Goal: Information Seeking & Learning: Learn about a topic

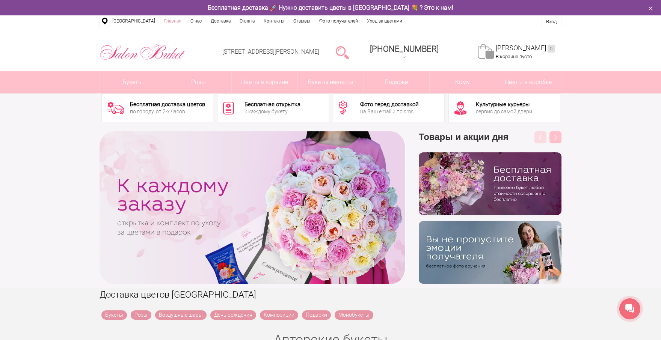
click at [162, 21] on link "Главная" at bounding box center [173, 20] width 26 height 11
click at [335, 22] on link "Фото получателей" at bounding box center [339, 20] width 48 height 11
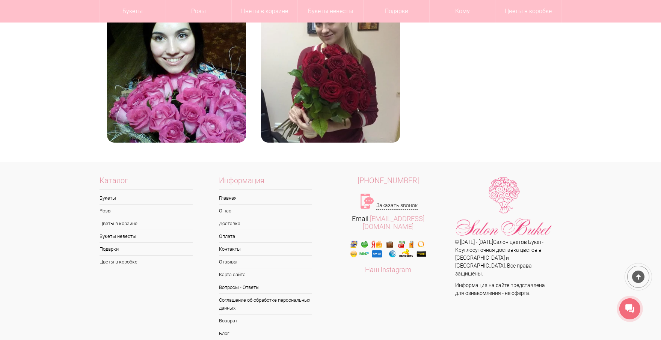
scroll to position [1282, 0]
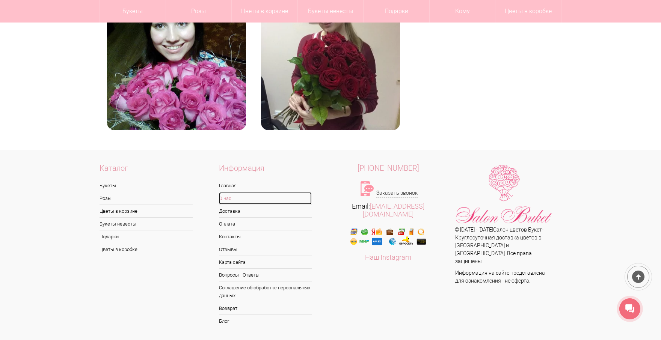
click at [224, 198] on link "О нас" at bounding box center [265, 198] width 93 height 12
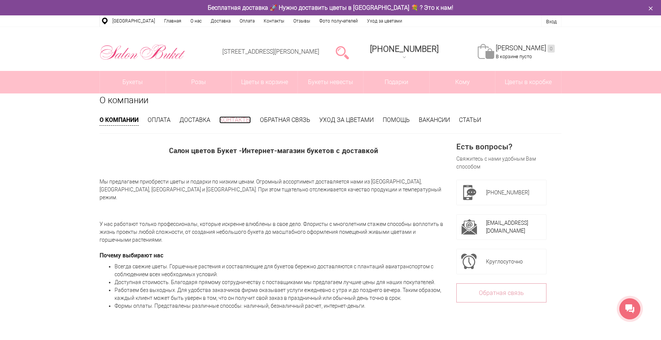
click at [230, 122] on link "Контакты" at bounding box center [235, 119] width 32 height 7
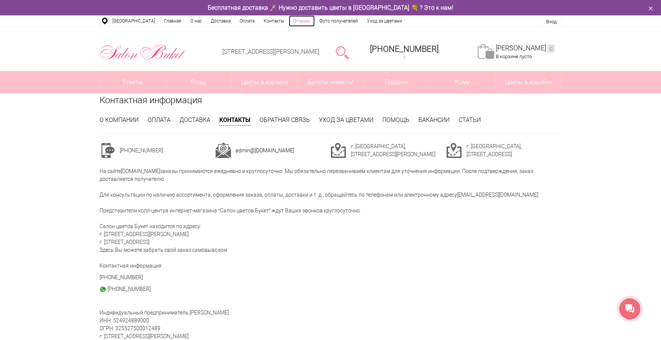
click at [297, 23] on link "Отзывы" at bounding box center [302, 20] width 26 height 11
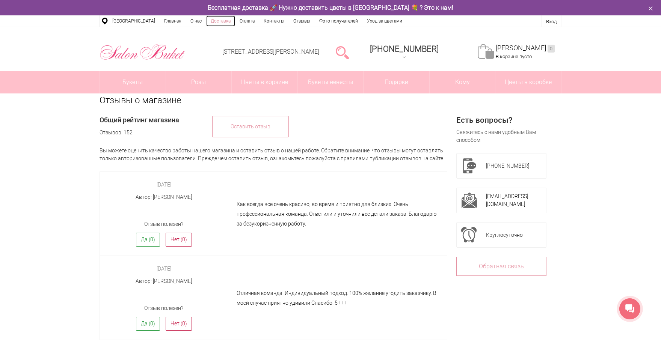
click at [218, 21] on link "Доставка" at bounding box center [220, 20] width 29 height 11
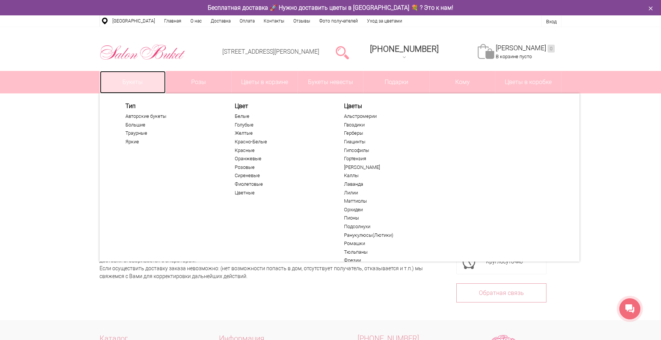
click at [140, 83] on link "Букеты" at bounding box center [133, 82] width 66 height 23
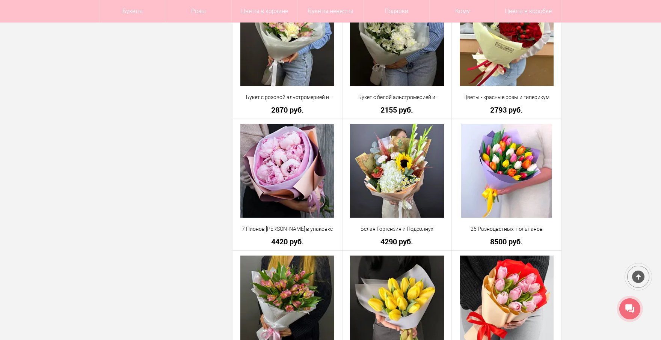
scroll to position [1089, 0]
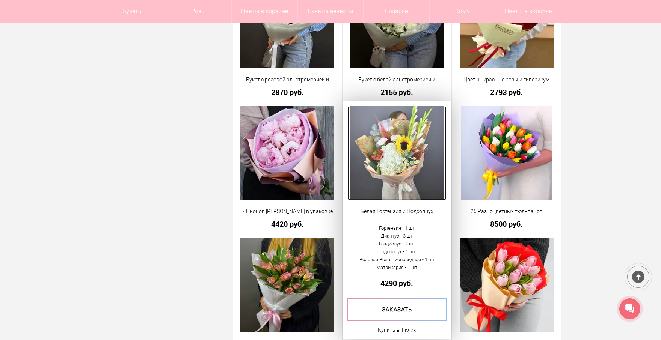
click at [393, 157] on img at bounding box center [397, 153] width 94 height 94
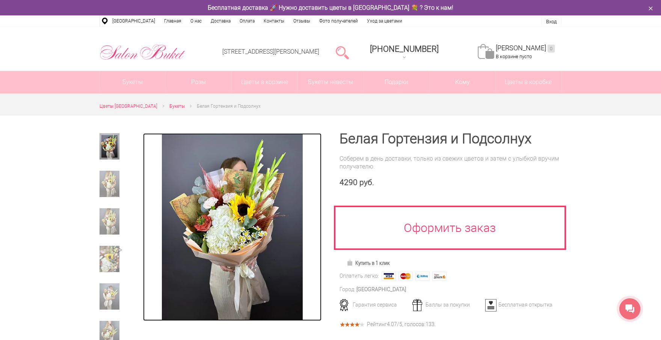
click at [231, 208] on img at bounding box center [232, 227] width 141 height 188
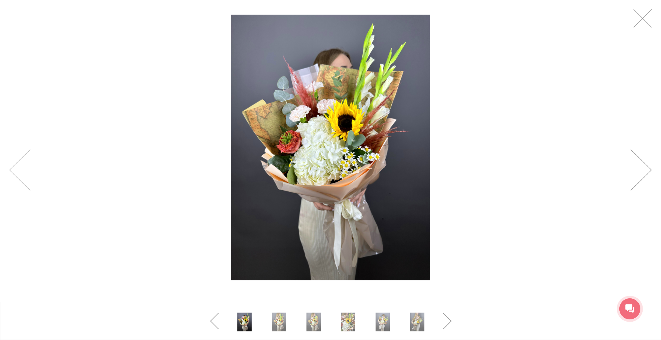
click at [638, 174] on link at bounding box center [641, 170] width 21 height 41
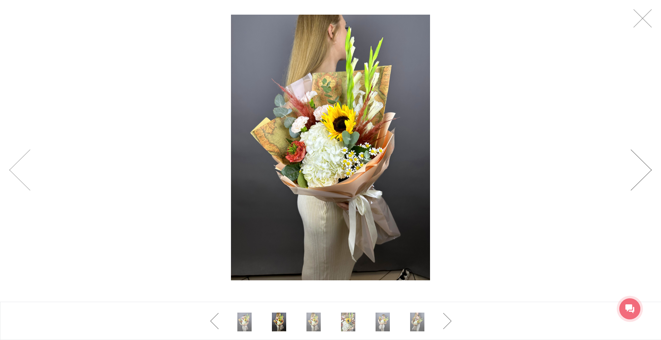
click at [638, 174] on link at bounding box center [641, 170] width 21 height 41
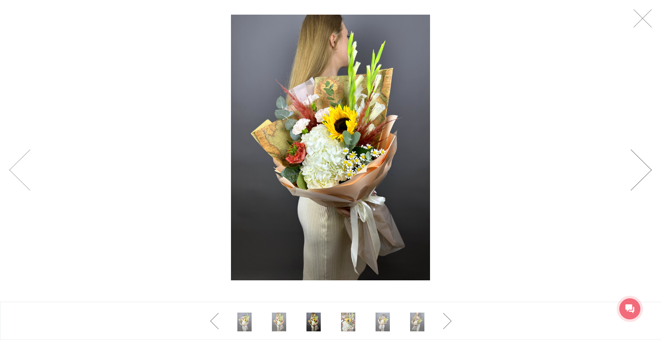
click at [638, 174] on link at bounding box center [641, 170] width 21 height 41
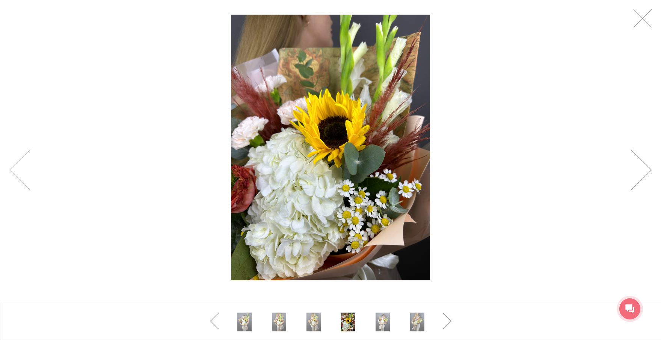
click at [638, 174] on link at bounding box center [641, 170] width 21 height 41
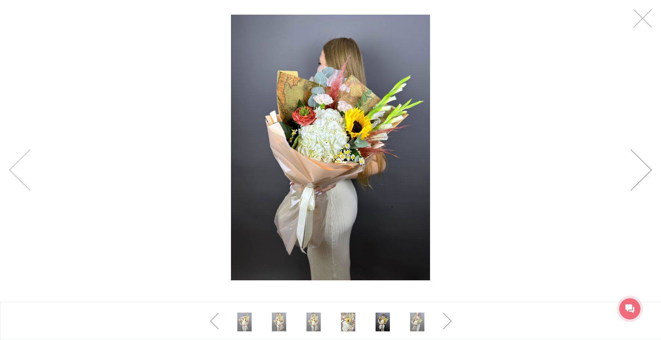
click at [638, 174] on link at bounding box center [641, 170] width 21 height 41
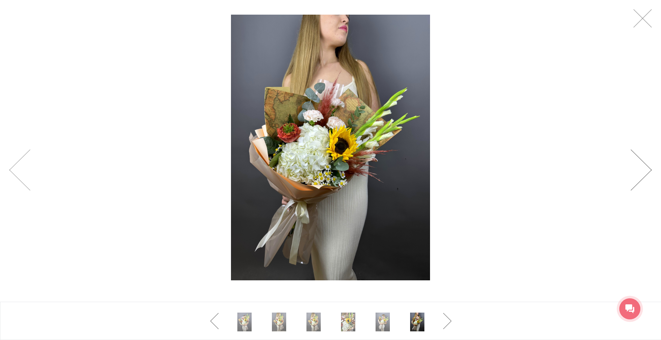
click at [638, 174] on link at bounding box center [641, 170] width 21 height 41
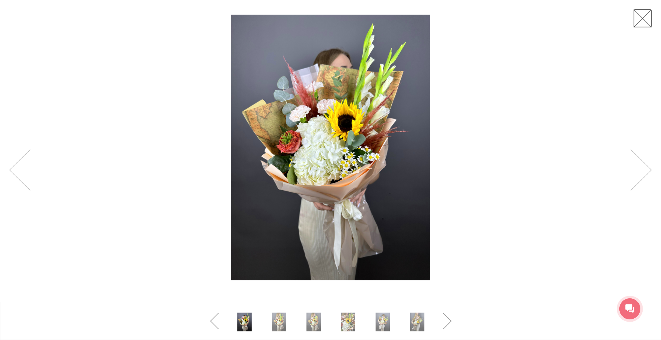
click at [645, 25] on link at bounding box center [642, 18] width 19 height 19
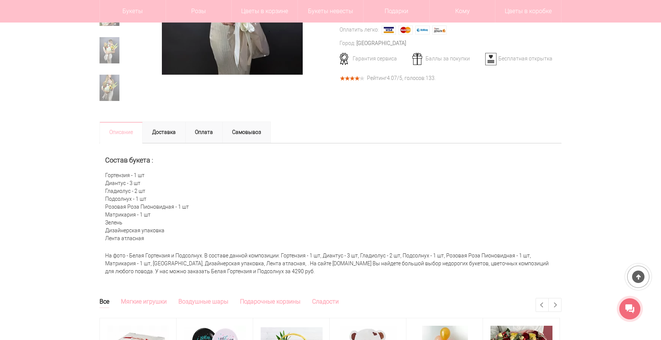
scroll to position [38, 0]
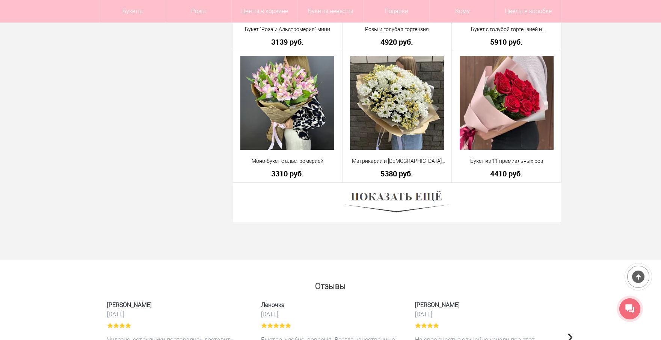
scroll to position [2089, 0]
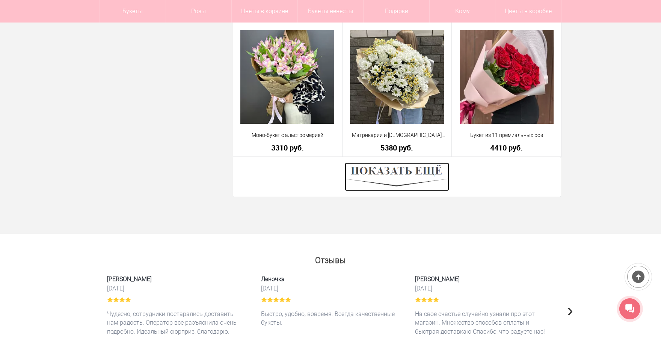
click at [399, 183] on img at bounding box center [397, 177] width 104 height 29
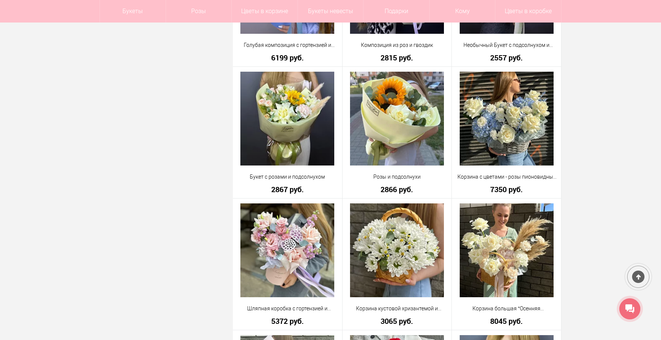
scroll to position [2690, 0]
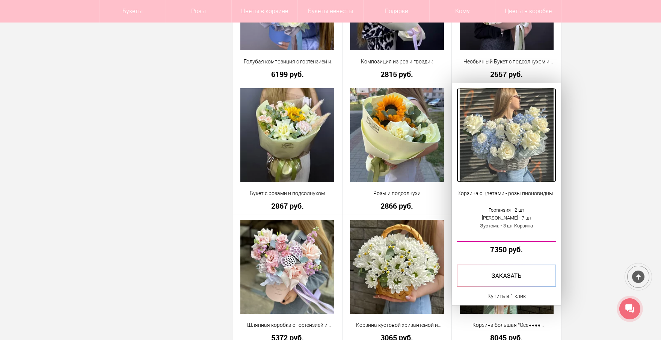
click at [516, 148] on img at bounding box center [507, 135] width 94 height 94
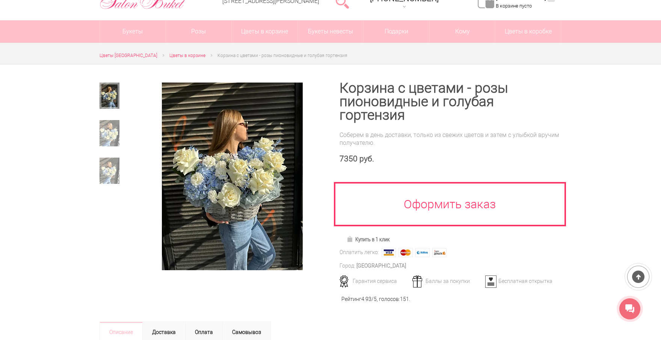
scroll to position [38, 0]
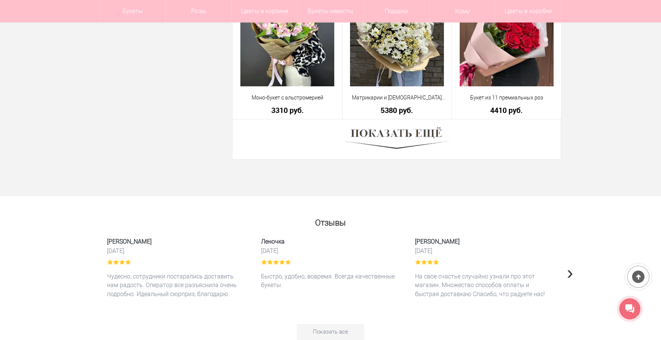
scroll to position [2129, 0]
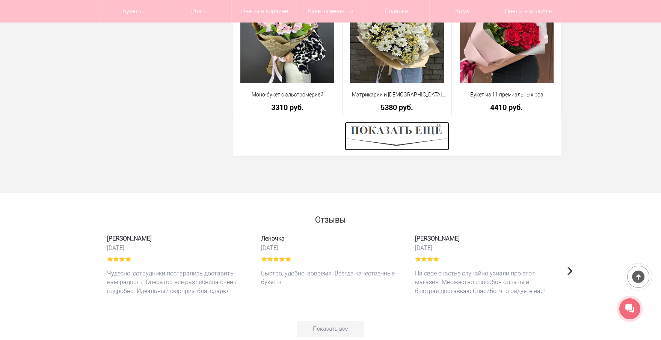
click at [402, 142] on img at bounding box center [397, 136] width 104 height 29
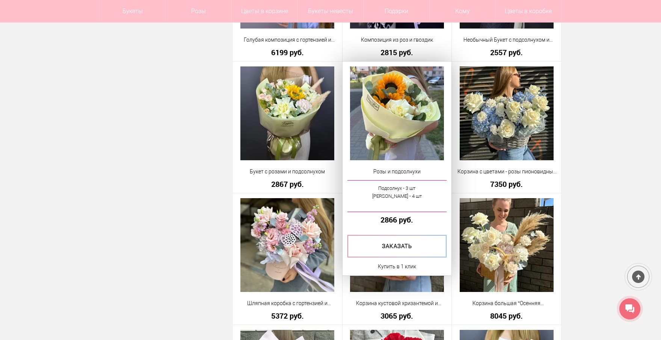
scroll to position [2730, 0]
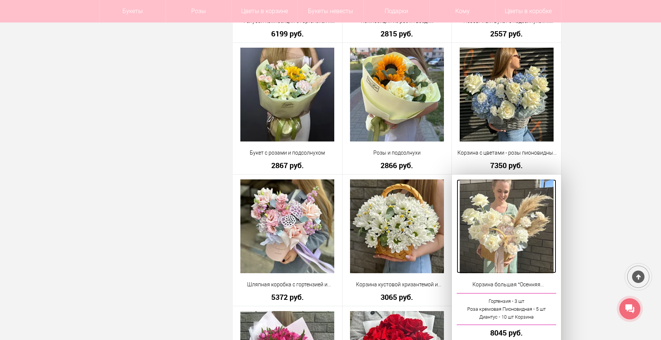
click at [531, 257] on img at bounding box center [507, 227] width 94 height 94
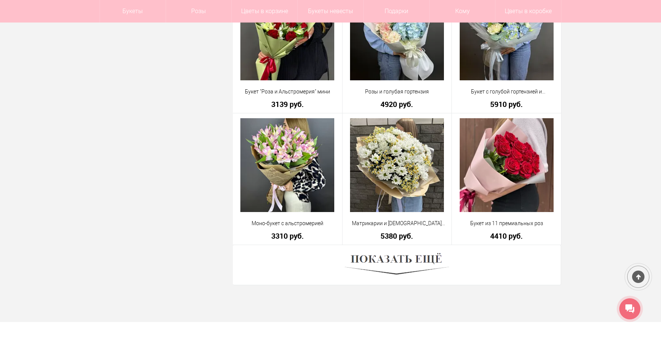
scroll to position [2092, 0]
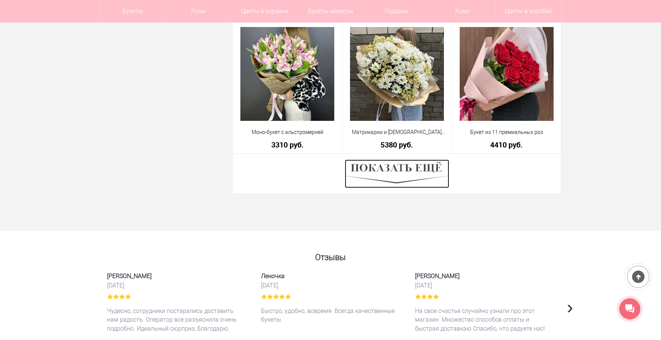
click at [380, 174] on img at bounding box center [397, 174] width 104 height 29
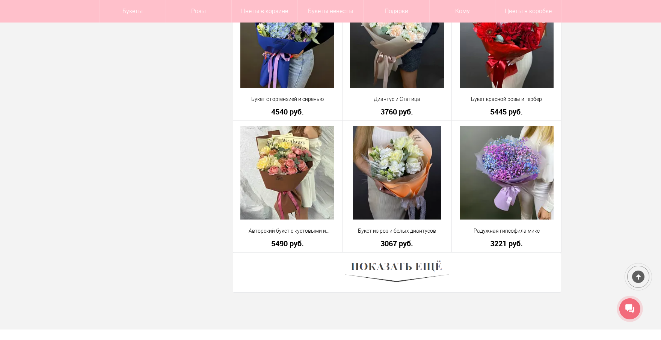
scroll to position [4120, 0]
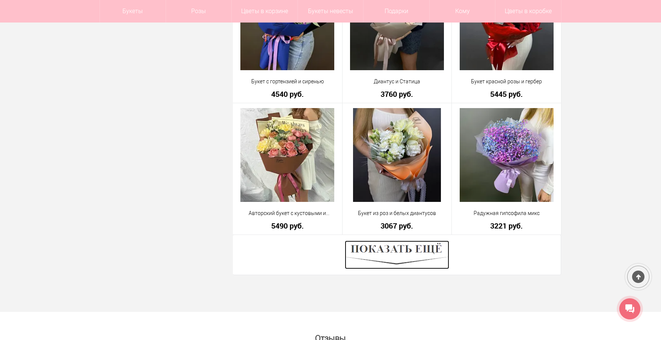
click at [420, 258] on img at bounding box center [397, 255] width 104 height 29
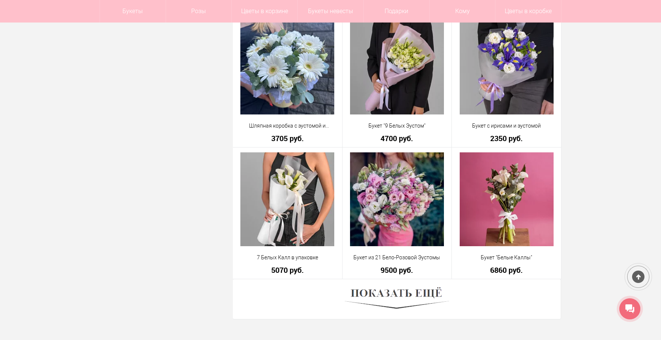
scroll to position [6186, 0]
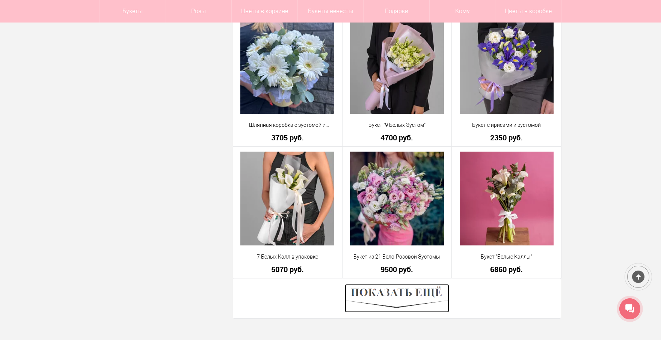
click at [418, 295] on img at bounding box center [397, 298] width 104 height 29
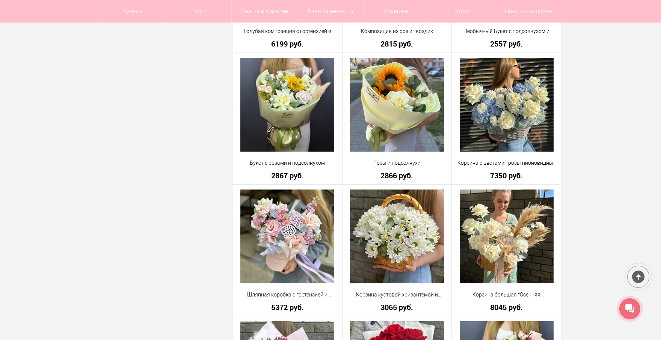
scroll to position [2655, 0]
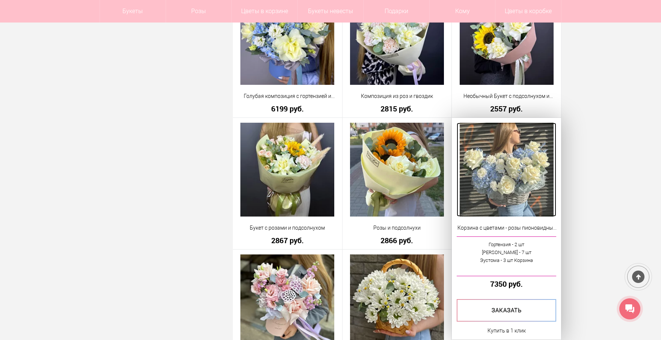
click at [497, 183] on img at bounding box center [507, 170] width 94 height 94
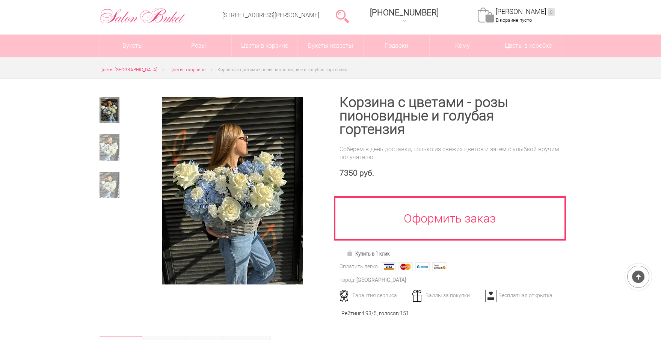
scroll to position [75, 0]
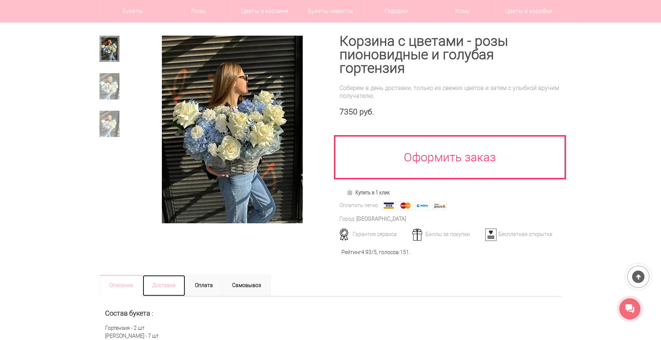
click at [164, 275] on link "Доставка" at bounding box center [163, 286] width 43 height 22
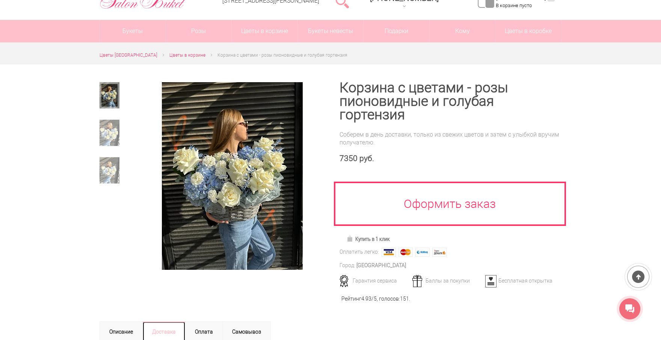
scroll to position [0, 0]
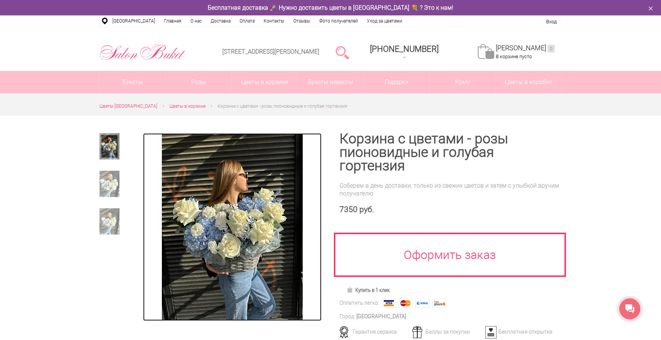
click at [249, 269] on img at bounding box center [232, 227] width 141 height 188
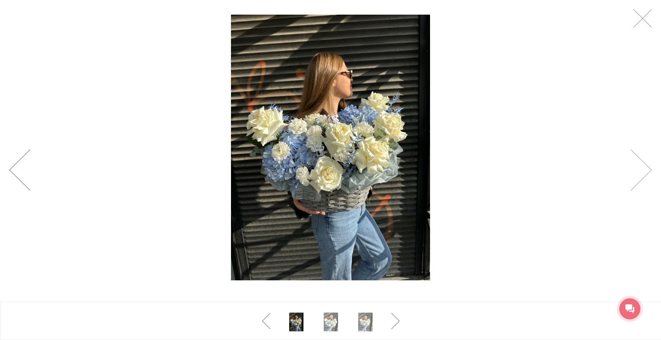
click at [20, 169] on link at bounding box center [19, 170] width 21 height 41
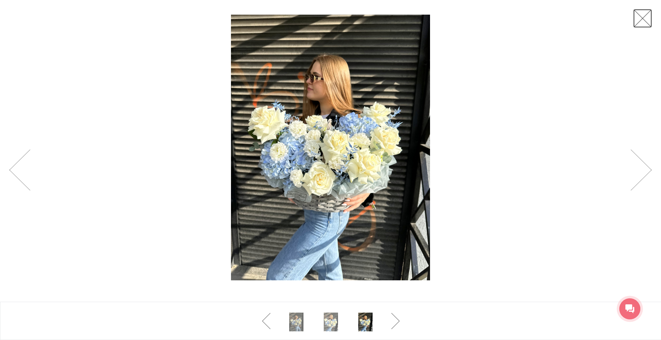
click at [645, 17] on link at bounding box center [642, 18] width 19 height 19
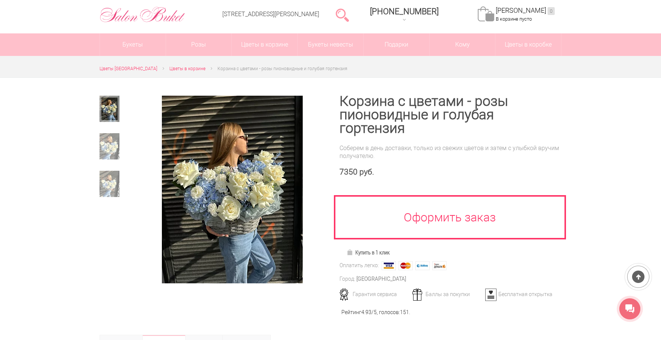
scroll to position [188, 0]
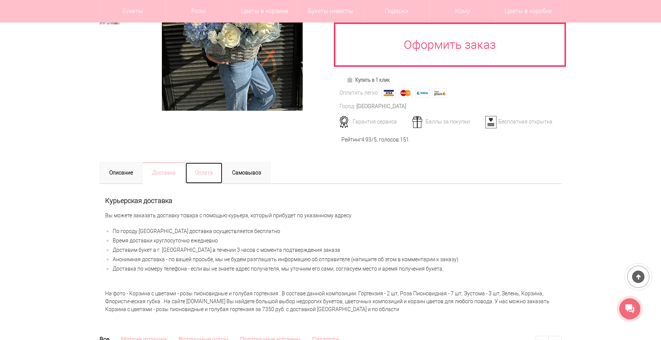
click at [201, 165] on link "Оплата" at bounding box center [204, 173] width 38 height 22
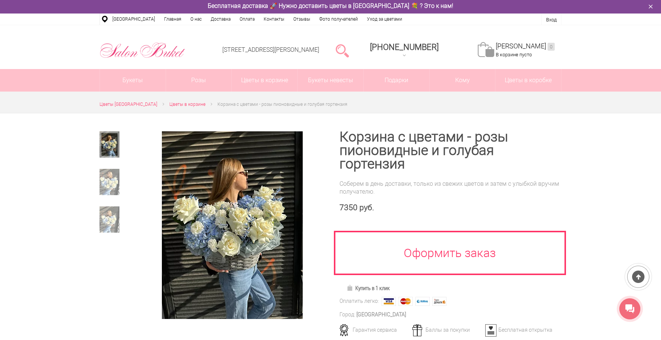
scroll to position [0, 0]
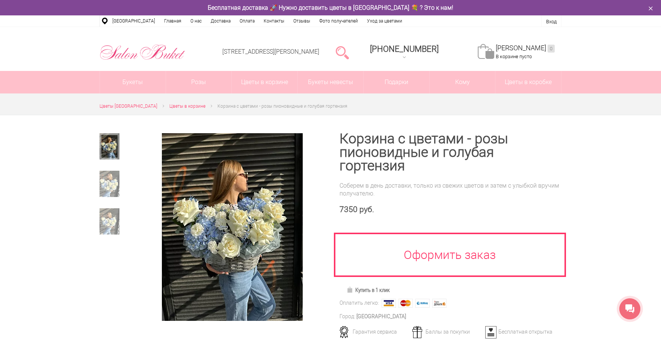
drag, startPoint x: 335, startPoint y: 52, endPoint x: 225, endPoint y: 52, distance: 109.7
click at [225, 52] on li "[STREET_ADDRESS][PERSON_NAME]" at bounding box center [271, 52] width 110 height 38
copy link "[STREET_ADDRESS][PERSON_NAME]"
